Goal: Information Seeking & Learning: Learn about a topic

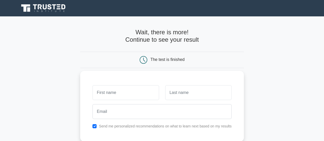
click at [106, 94] on input "text" at bounding box center [125, 92] width 66 height 15
type input "Kassim"
click at [195, 92] on input "text" at bounding box center [198, 92] width 66 height 15
type input "DIARRA"
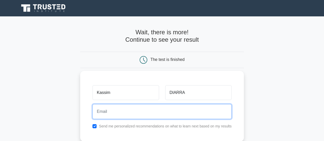
click at [96, 109] on input "email" at bounding box center [161, 111] width 139 height 15
type input "kassim.diarra71@gmail.com"
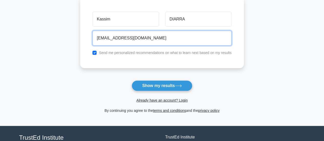
scroll to position [76, 0]
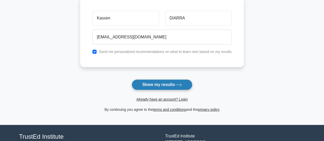
click at [163, 83] on button "Show my results" at bounding box center [162, 84] width 60 height 11
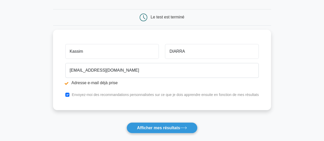
scroll to position [61, 0]
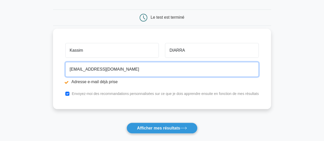
click at [126, 66] on input "kassim.diarra71@gmail.com" at bounding box center [161, 69] width 193 height 15
type input "k"
click at [75, 68] on input "email" at bounding box center [161, 69] width 193 height 15
type input "kassimdiarra14@yahoo.fr"
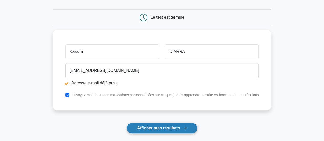
click at [170, 125] on button "Afficher mes résultats" at bounding box center [161, 128] width 71 height 11
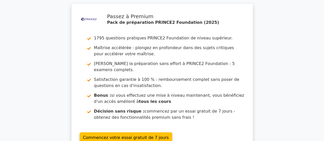
scroll to position [15, 0]
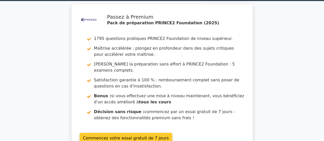
click at [142, 133] on link "Commencez votre essai gratuit de 7 jours" at bounding box center [126, 138] width 92 height 10
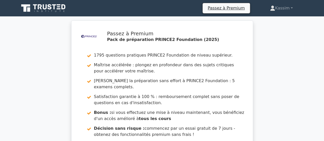
click at [57, 8] on icon at bounding box center [43, 8] width 49 height 10
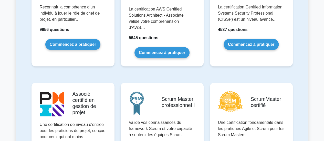
scroll to position [313, 0]
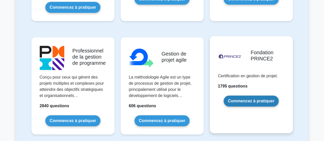
click at [247, 96] on link "Commencez à pratiquer" at bounding box center [250, 100] width 55 height 11
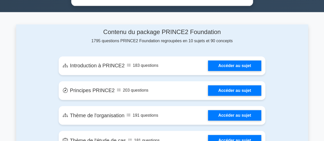
scroll to position [362, 0]
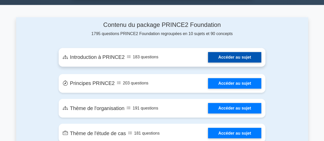
click at [228, 52] on link "Accéder au sujet" at bounding box center [234, 57] width 53 height 10
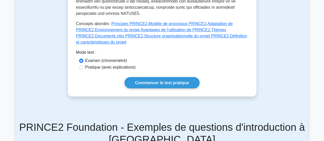
scroll to position [269, 0]
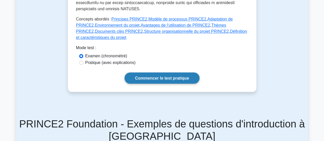
click at [181, 72] on link "Commencer le test pratique" at bounding box center [161, 77] width 75 height 11
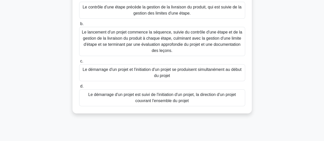
scroll to position [69, 0]
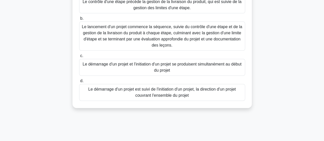
click at [165, 90] on font "Le démarrage d'un projet est suivi de l'initiation d'un projet, la direction d'…" at bounding box center [161, 92] width 147 height 10
click at [79, 83] on input "d. Le démarrage d'un projet est suivi de l'initiation d'un projet, la direction…" at bounding box center [79, 80] width 0 height 3
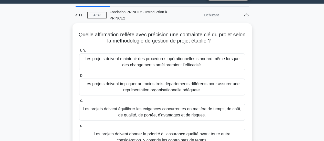
scroll to position [0, 0]
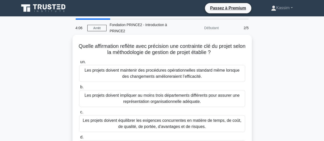
click at [139, 71] on font "Les projets doivent maintenir des procédures opérationnelles standard même lors…" at bounding box center [161, 73] width 155 height 10
click at [79, 64] on input "un. Les projets doivent maintenir des procédures opérationnelles standard même …" at bounding box center [79, 61] width 0 height 3
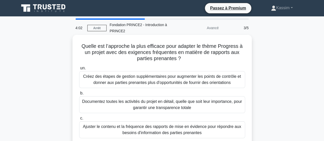
click at [157, 108] on font "Documentez toutes les activités du projet en détail, quelle que soit leur impor…" at bounding box center [162, 104] width 160 height 10
click at [79, 95] on input "b. Documentez toutes les activités du projet en détail, quelle que soit leur im…" at bounding box center [79, 93] width 0 height 3
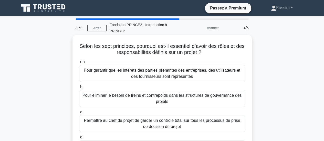
click at [165, 121] on font "Permettre au chef de projet de garder un contrôle total sur tous les processus …" at bounding box center [162, 123] width 156 height 10
click at [79, 114] on input "c. Permettre au chef de projet de garder un contrôle total sur tous les process…" at bounding box center [79, 112] width 0 height 3
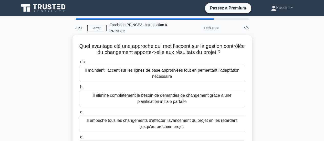
click at [166, 120] on font "Il empêche tous les changements d'affecter l'avancement du projet en les retard…" at bounding box center [162, 123] width 151 height 10
click at [79, 114] on input "c. Il empêche tous les changements d'affecter l'avancement du projet en les ret…" at bounding box center [79, 112] width 0 height 3
